Goal: Task Accomplishment & Management: Manage account settings

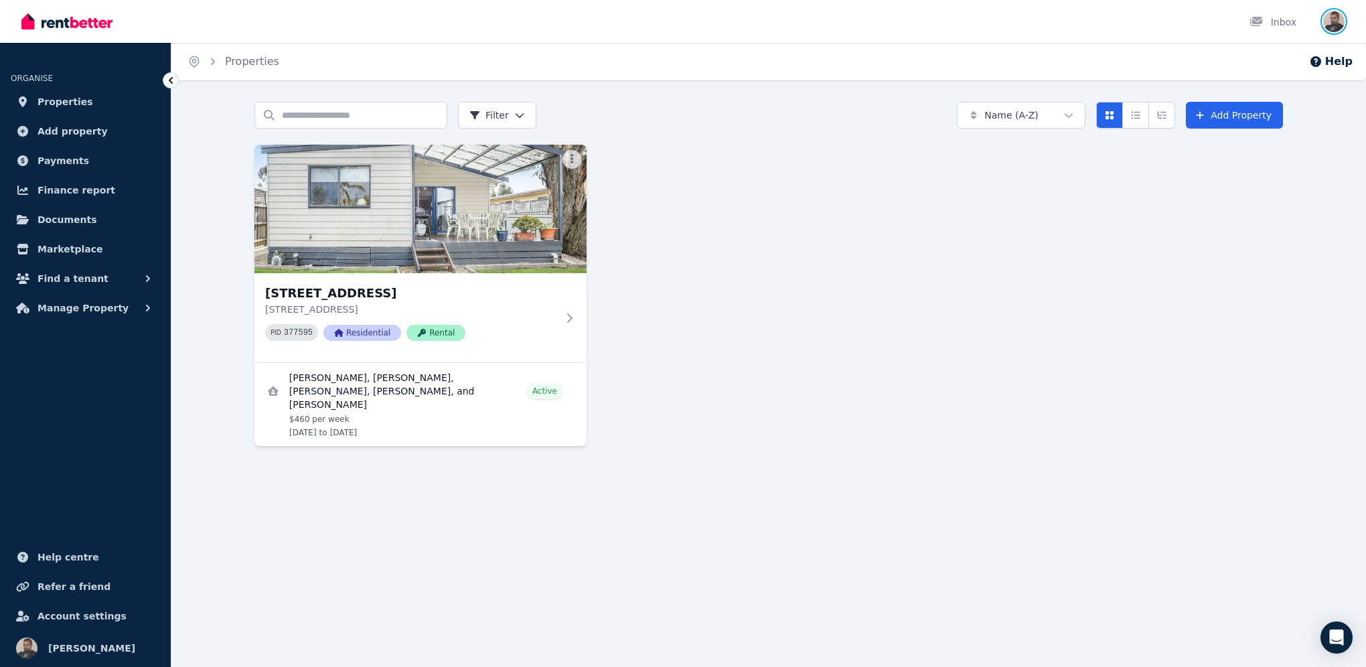
click at [1332, 27] on img "button" at bounding box center [1333, 21] width 21 height 21
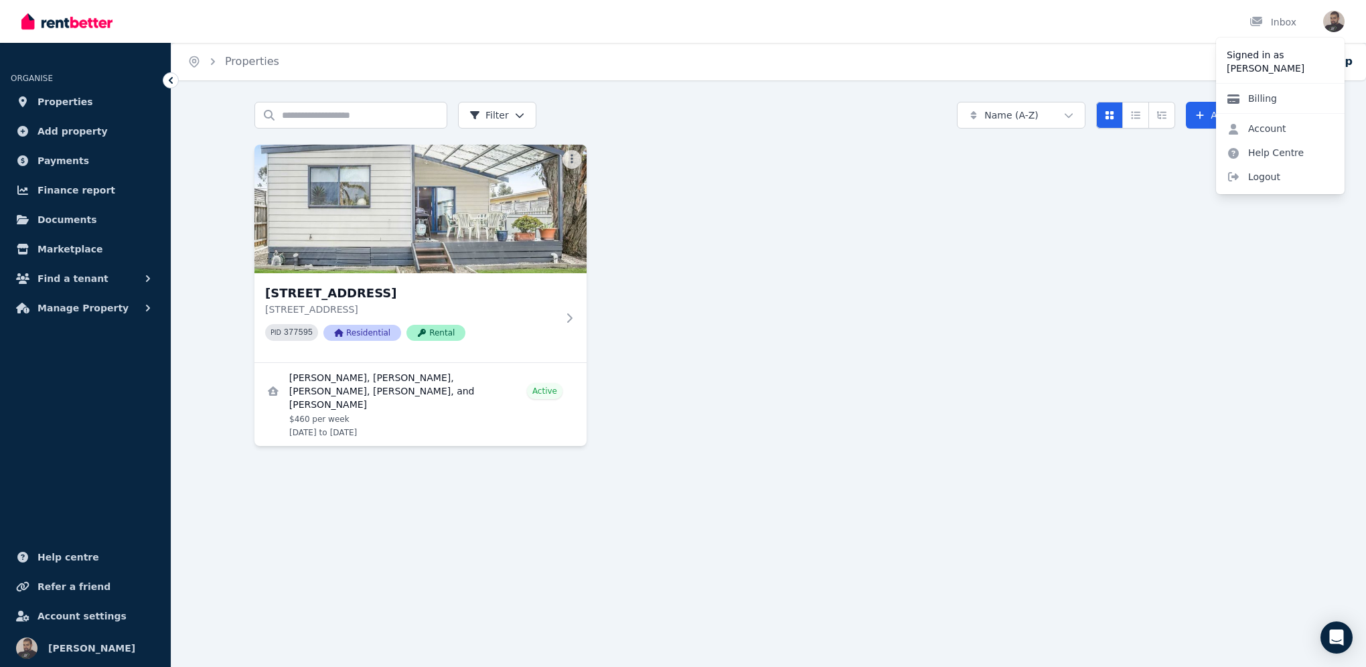
click at [1257, 97] on link "Billing" at bounding box center [1252, 98] width 72 height 24
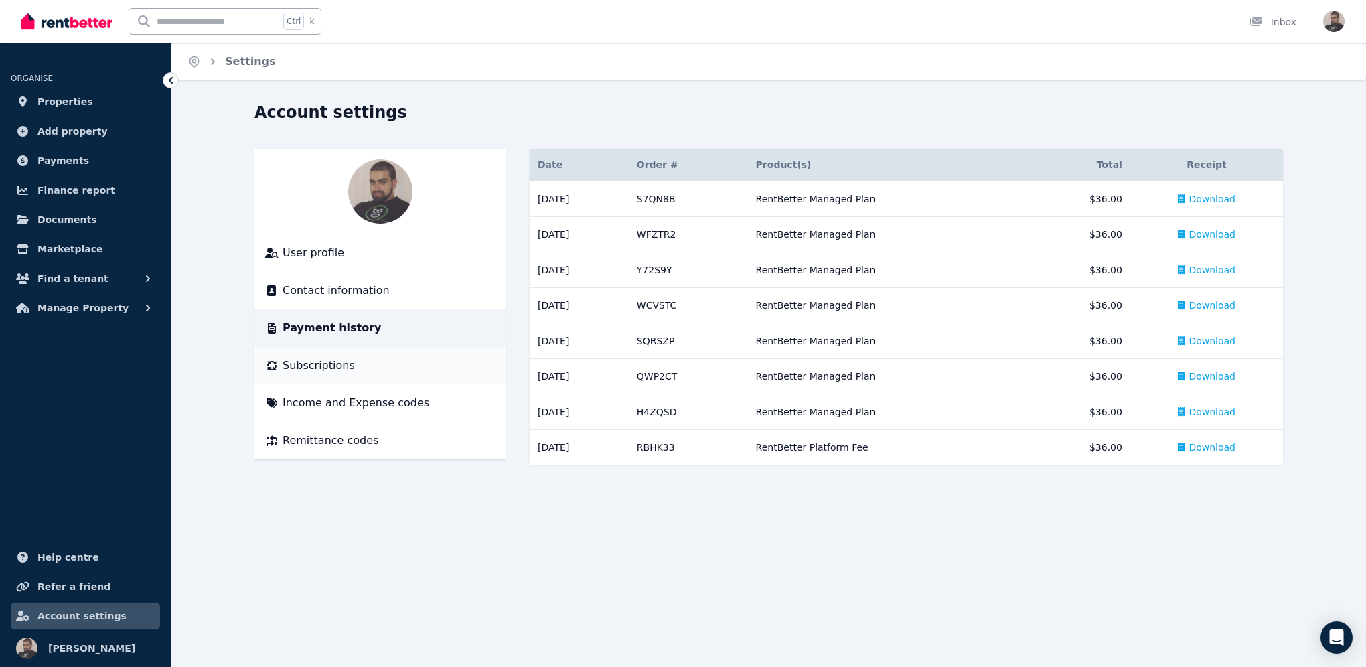
click at [316, 367] on span "Subscriptions" at bounding box center [319, 366] width 72 height 16
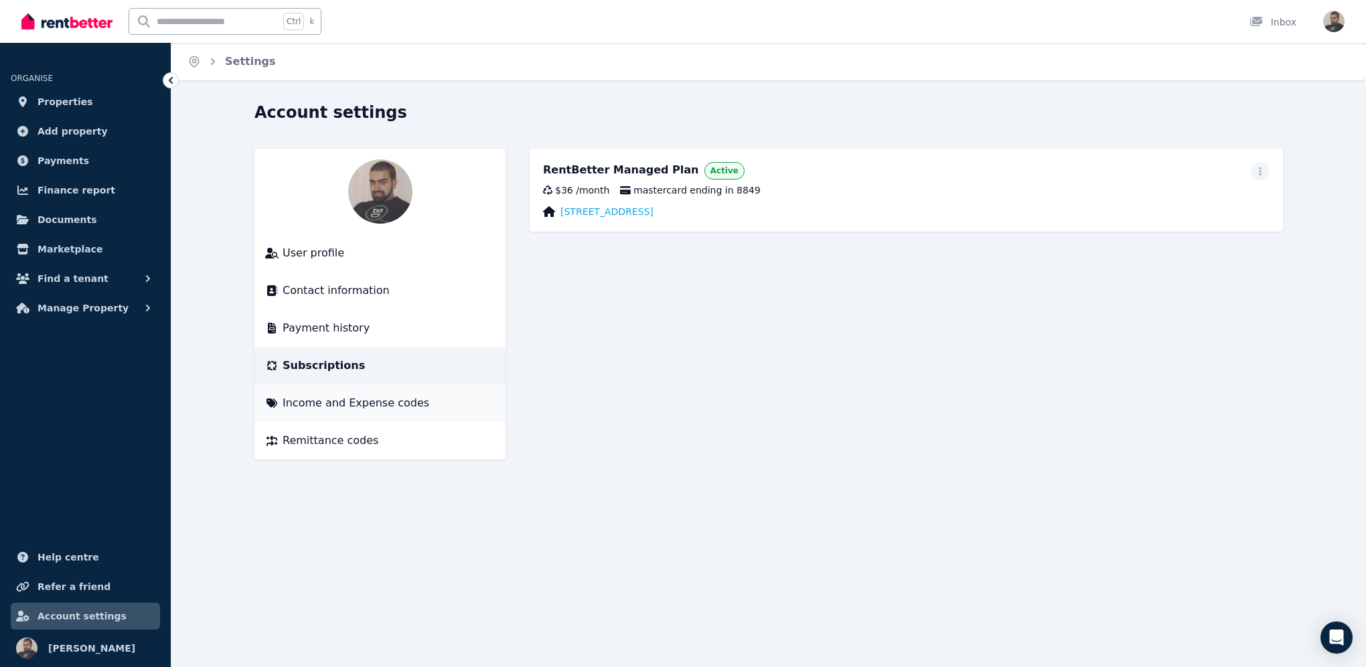
click at [377, 399] on span "Income and Expense codes" at bounding box center [356, 403] width 147 height 16
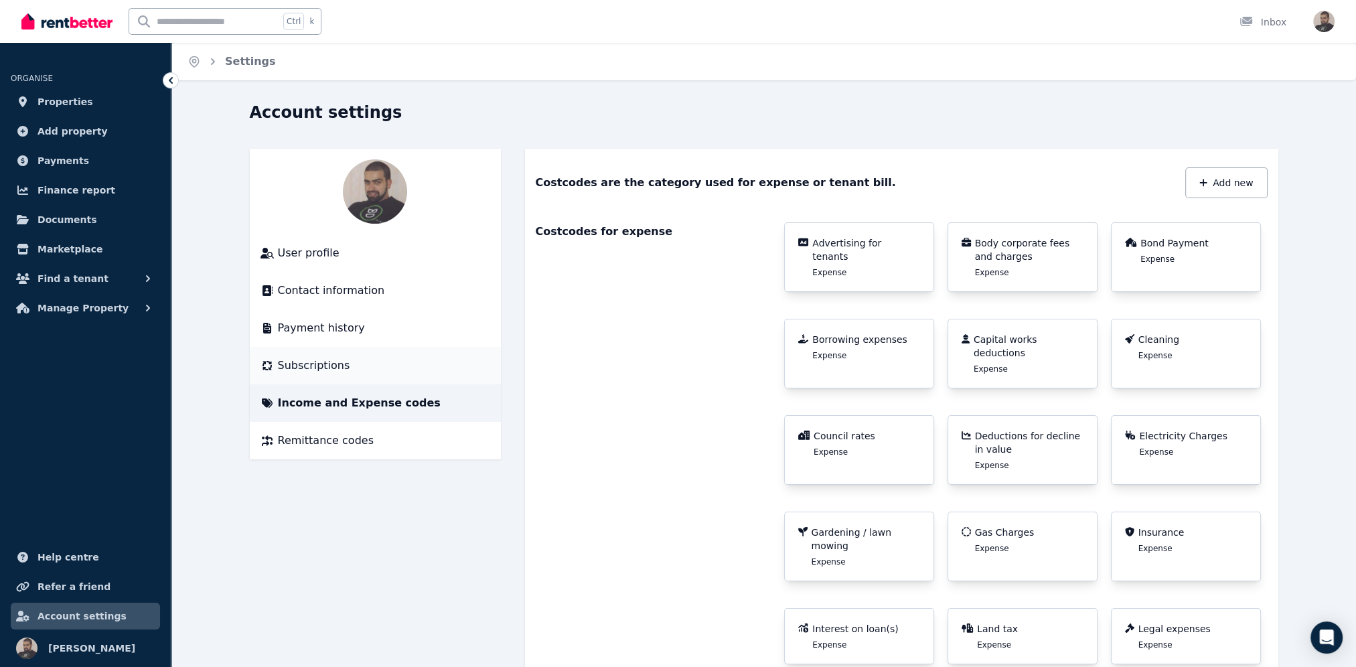
click at [340, 364] on span "Subscriptions" at bounding box center [314, 366] width 72 height 16
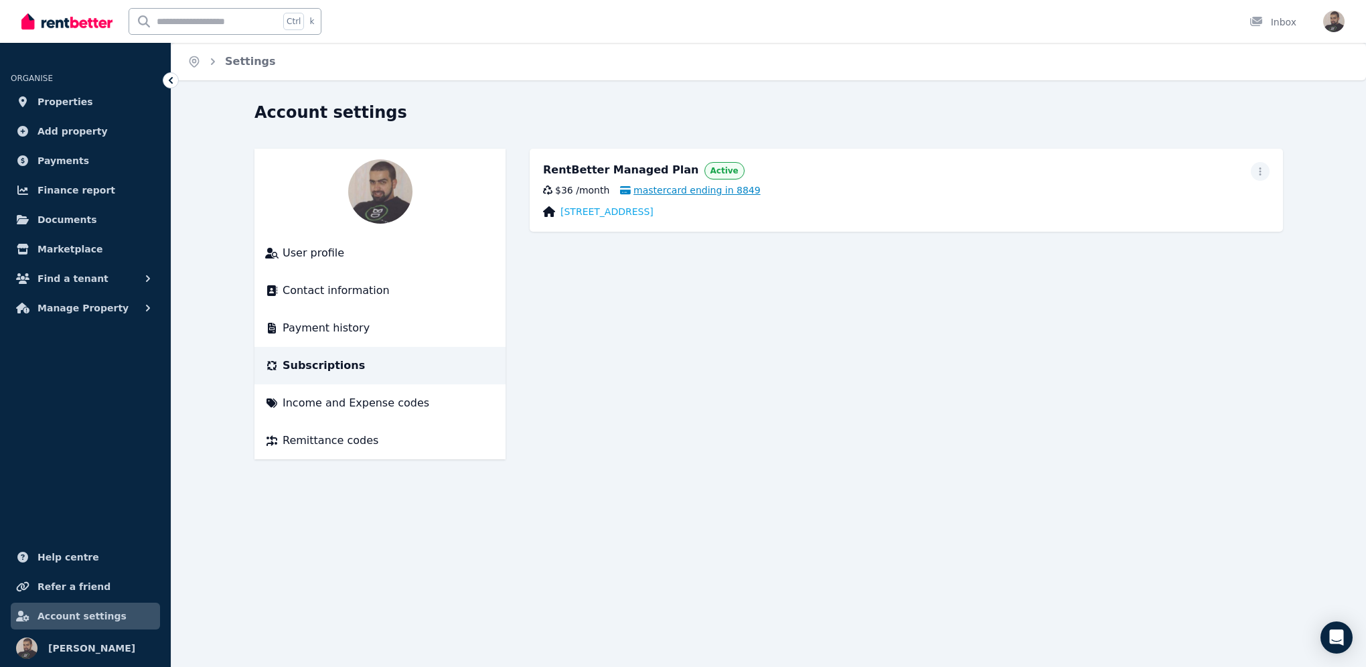
click at [731, 194] on span "mastercard ending in 8849" at bounding box center [690, 190] width 140 height 13
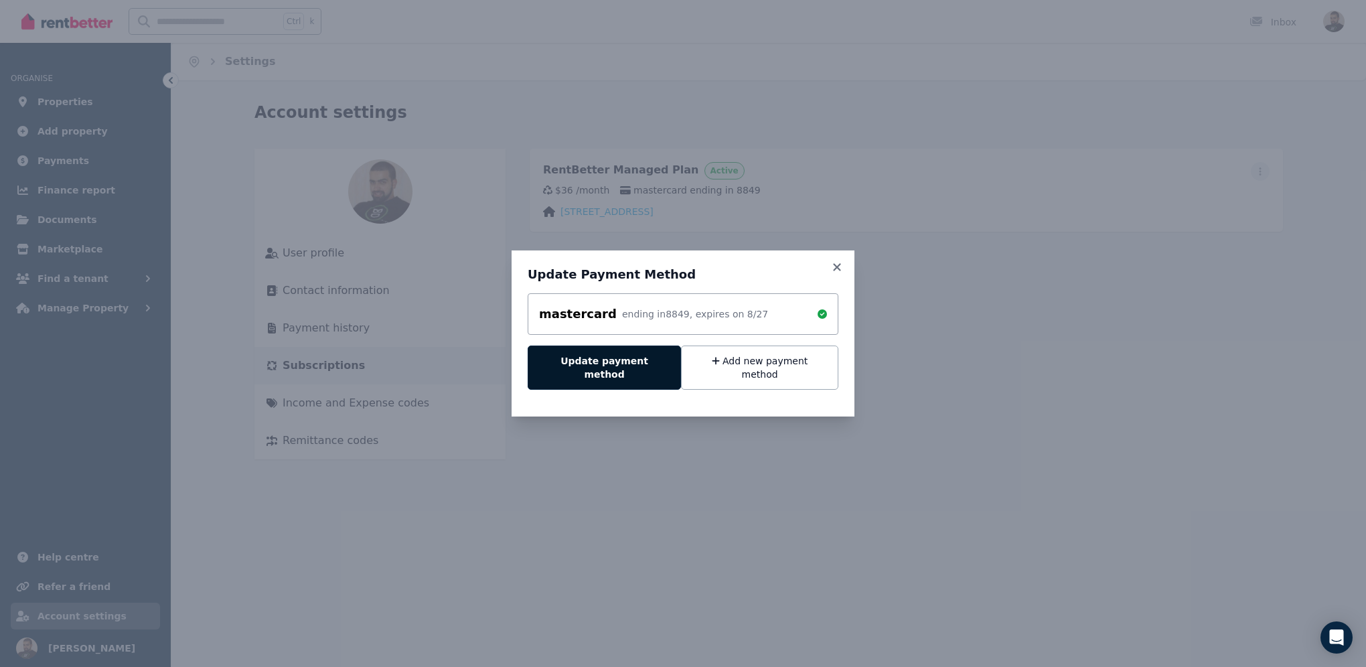
click at [621, 367] on button "Update payment method" at bounding box center [604, 368] width 153 height 44
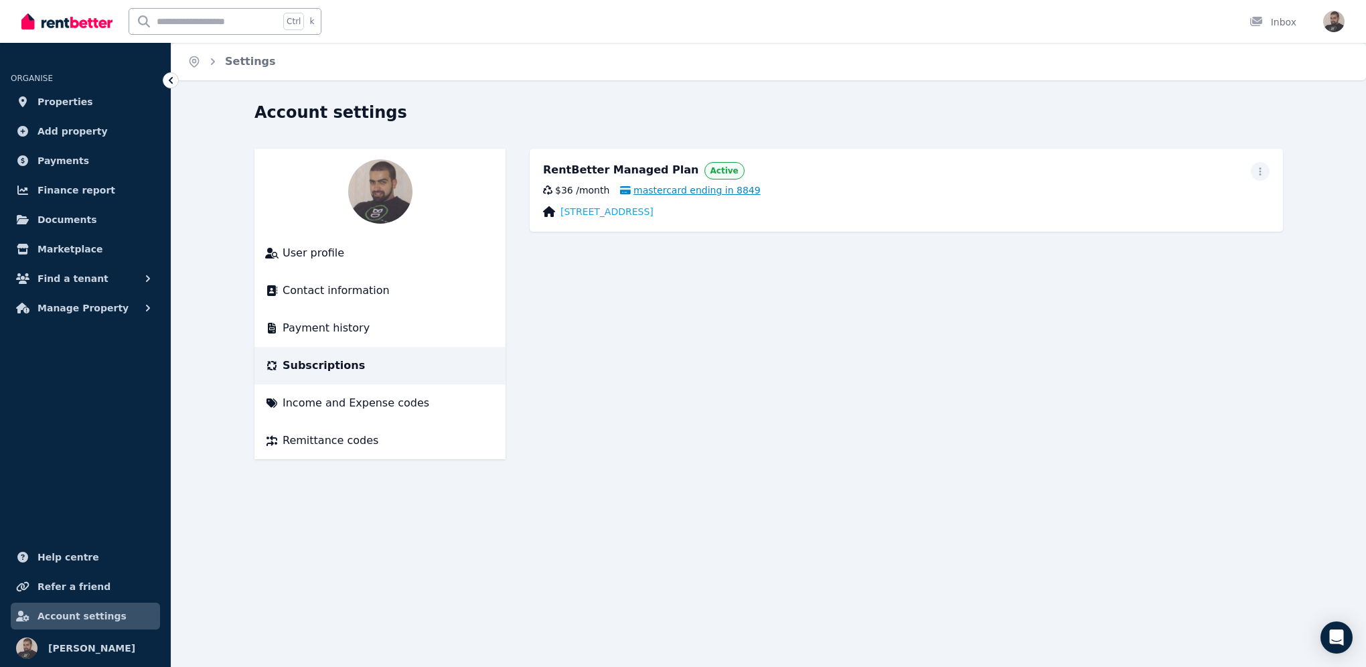
click at [684, 192] on span "mastercard ending in 8849" at bounding box center [690, 190] width 140 height 13
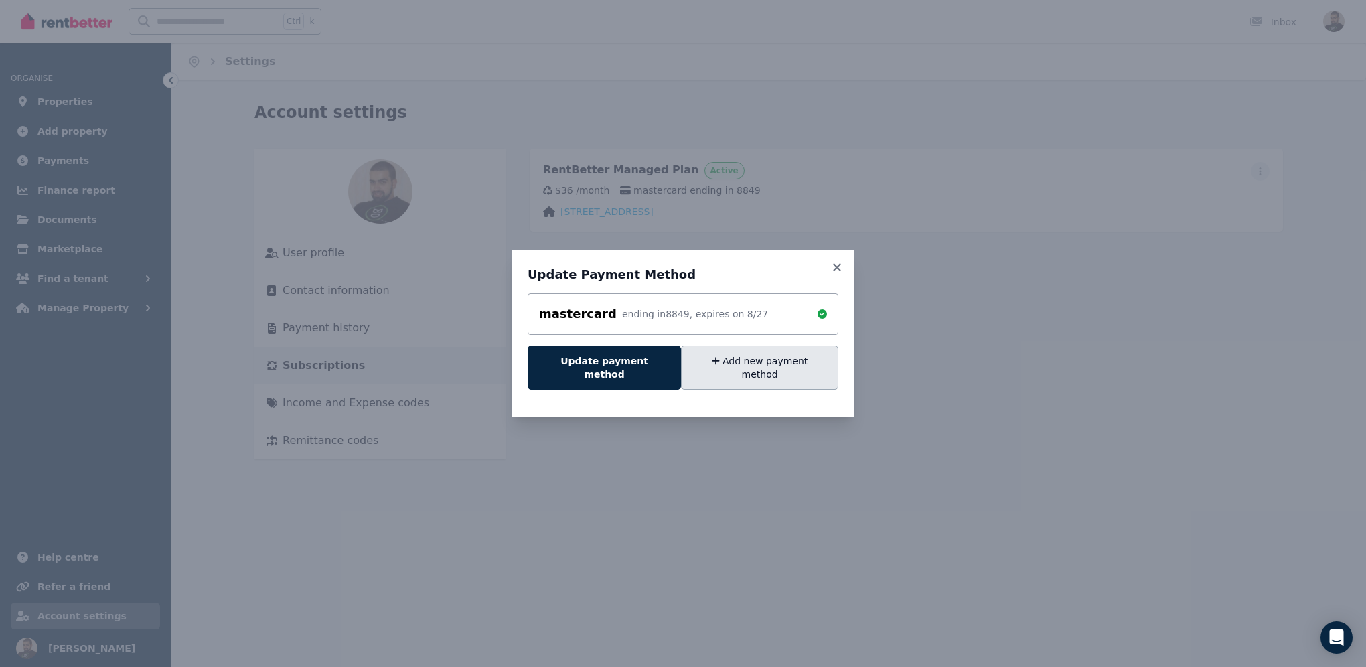
click at [806, 373] on button "Add new payment method" at bounding box center [759, 368] width 157 height 44
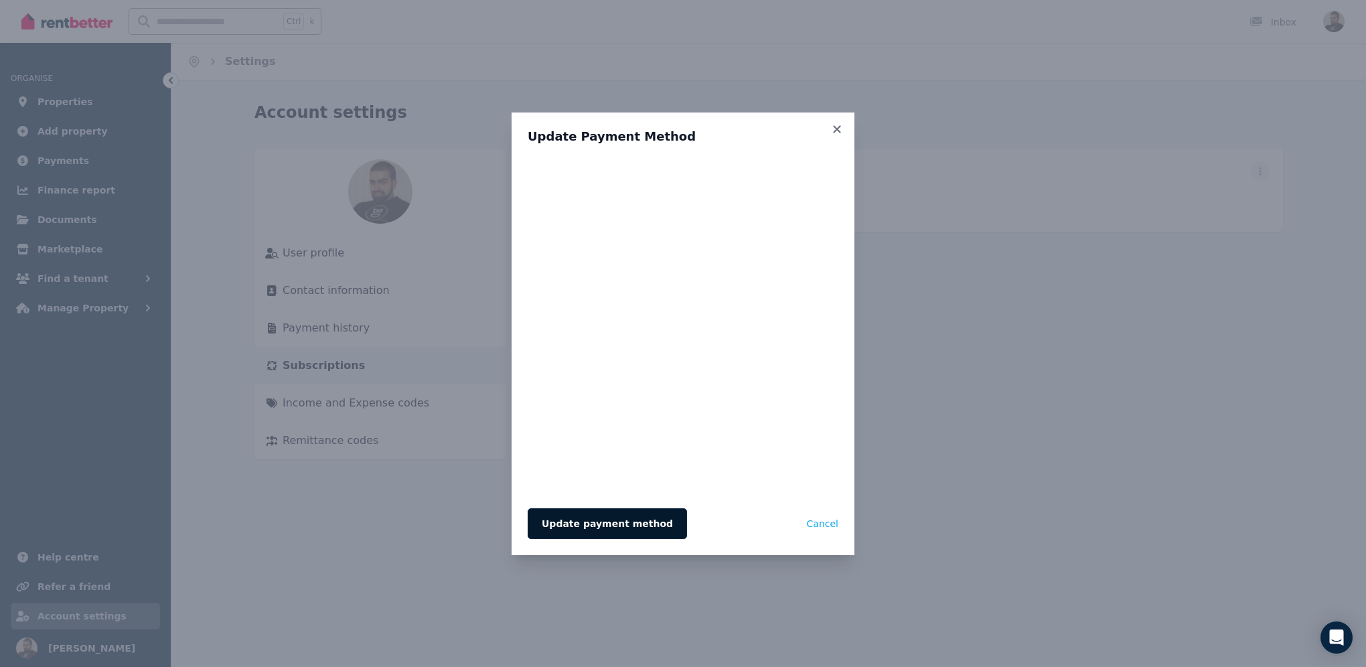
click at [618, 519] on button "Update payment method" at bounding box center [607, 523] width 159 height 31
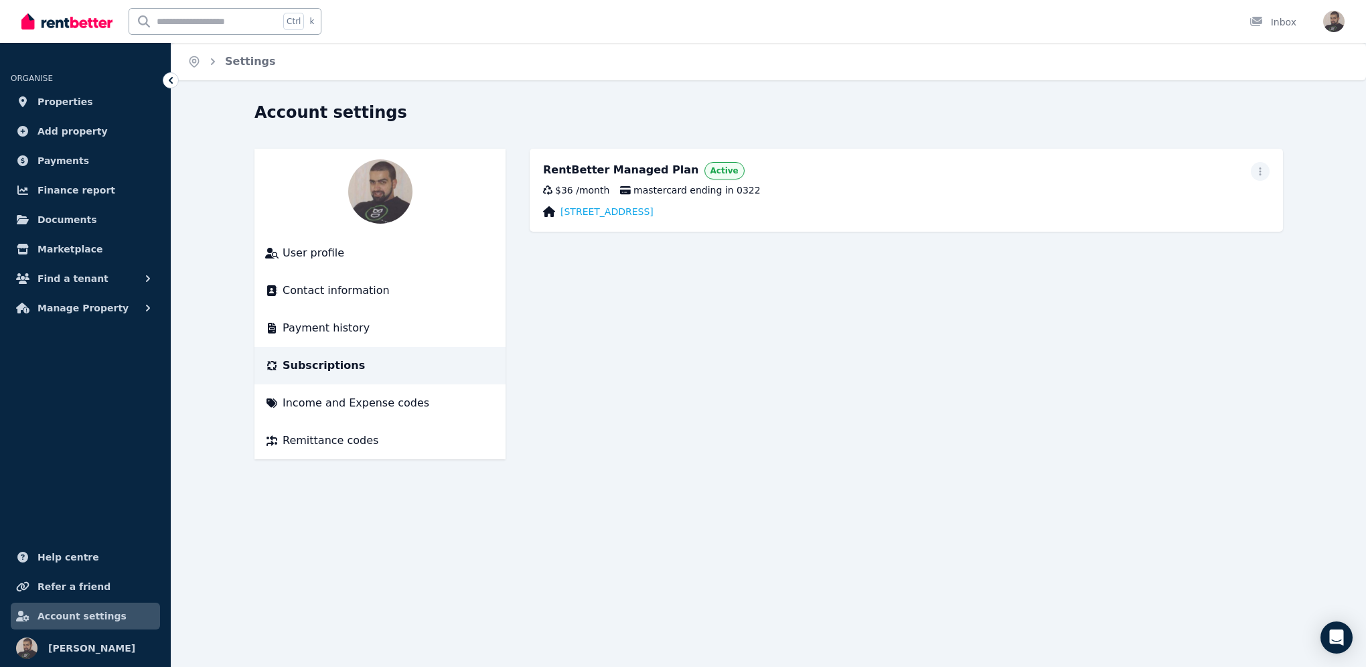
drag, startPoint x: 78, startPoint y: 25, endPoint x: 86, endPoint y: 25, distance: 8.0
click at [78, 25] on img at bounding box center [66, 21] width 91 height 20
